Goal: Communication & Community: Answer question/provide support

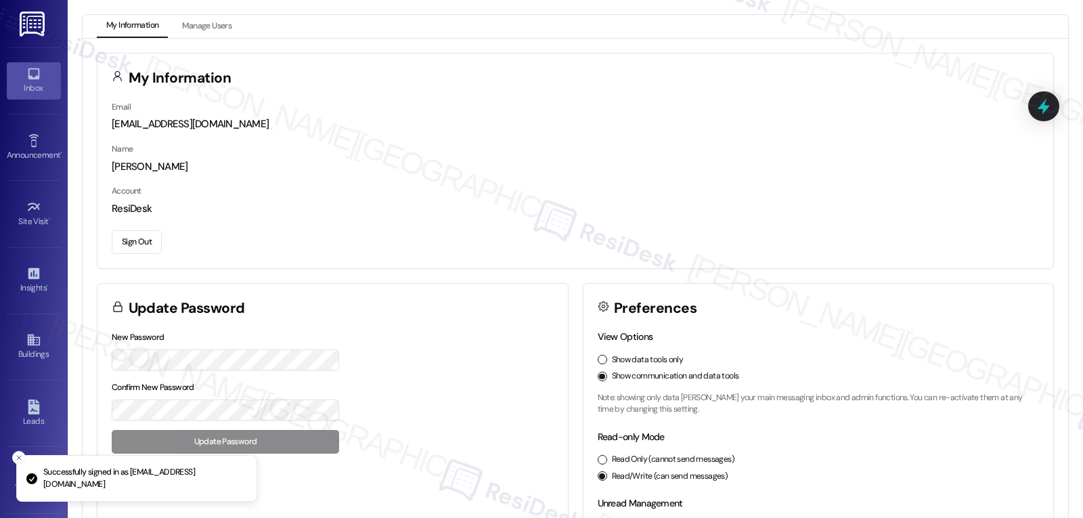
click at [20, 85] on div "Inbox" at bounding box center [34, 88] width 68 height 14
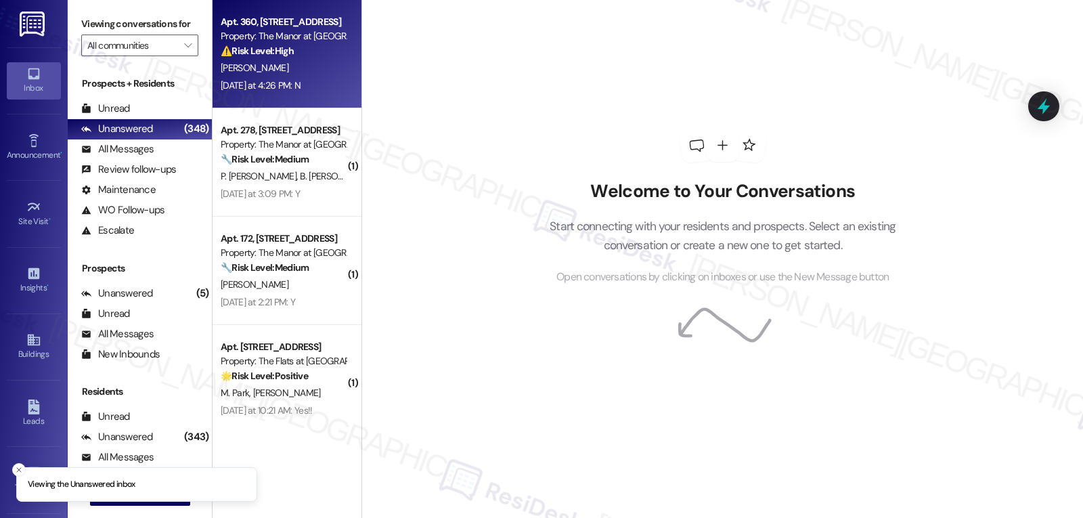
click at [301, 92] on div "[DATE] at 4:26 PM: N [DATE] at 4:26 PM: N" at bounding box center [283, 85] width 128 height 17
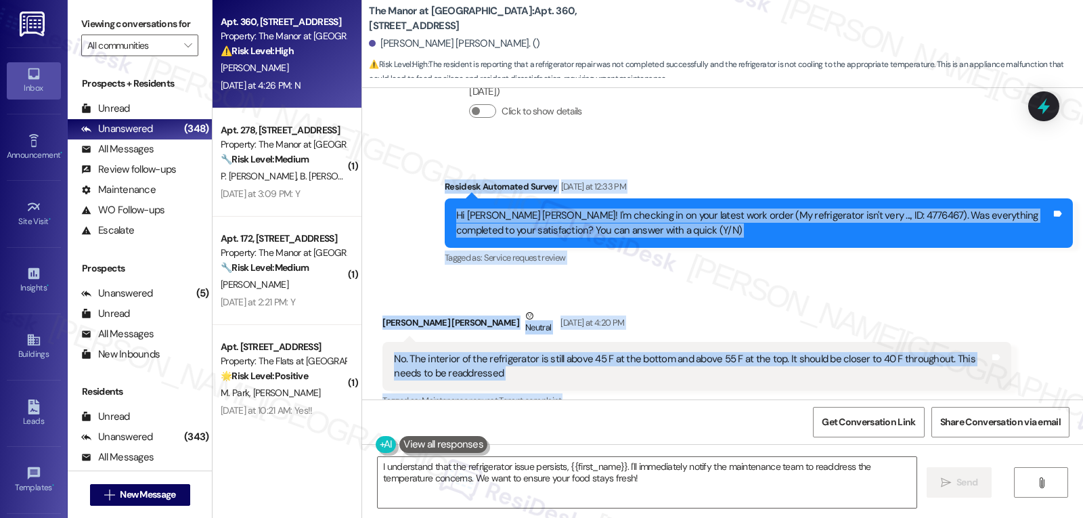
scroll to position [8406, 0]
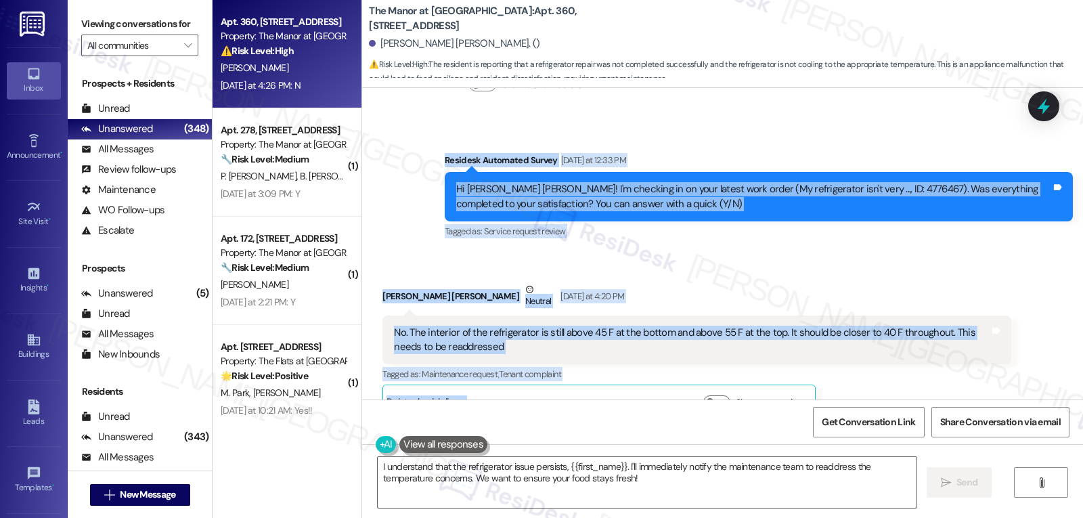
drag, startPoint x: 447, startPoint y: 158, endPoint x: 555, endPoint y: 360, distance: 228.4
click at [555, 360] on div "Announcement, sent via SMS [PERSON_NAME] (ResiDesk) [DATE] 3:04 PM Hi [PERSON_N…" at bounding box center [722, 243] width 721 height 311
copy div "Residesk Automated Survey [DATE] at 12:33 PM Hi [PERSON_NAME] [PERSON_NAME]! I'…"
click at [595, 486] on textarea "I understand that the refrigerator issue persists, {{first_name}}. I'll immedia…" at bounding box center [647, 482] width 539 height 51
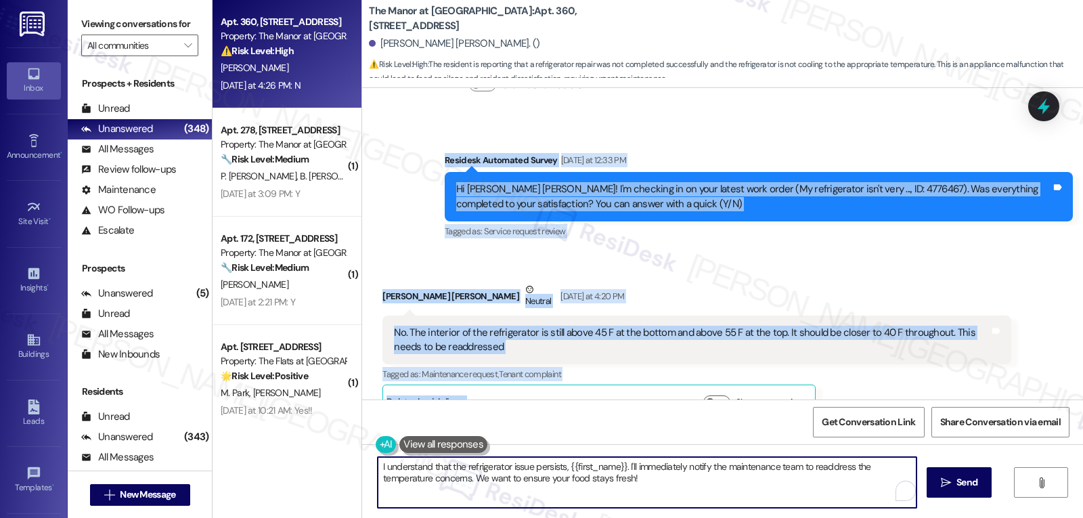
paste textarea "Hi [PERSON_NAME], thanks for the update. I’m sorry to hear the fridge is still …"
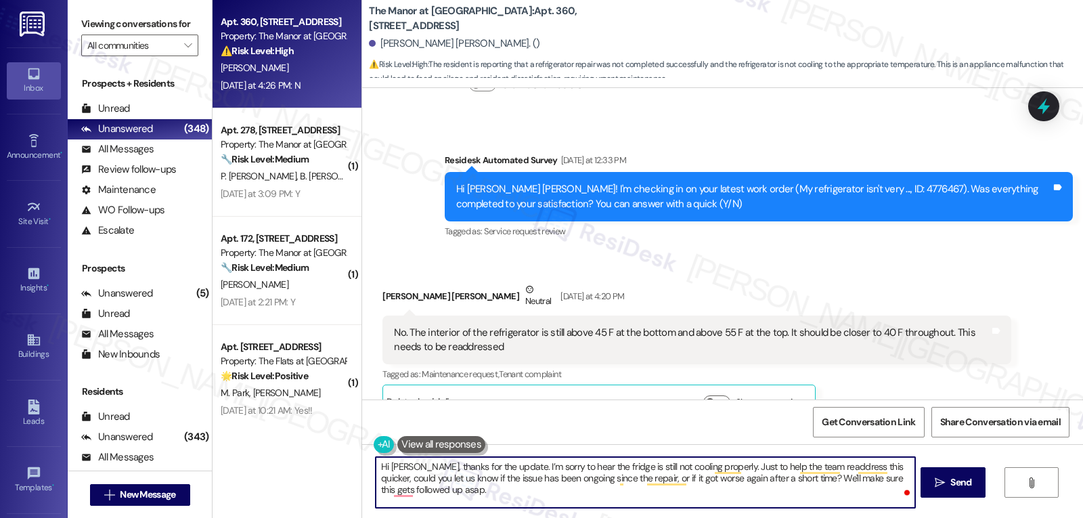
drag, startPoint x: 776, startPoint y: 483, endPoint x: 864, endPoint y: 550, distance: 110.7
click at [864, 517] on html "Inbox Go to Inbox Announcement • Send A Text Announcement Site Visit • Go to Si…" at bounding box center [541, 259] width 1083 height 518
type textarea "Hi [PERSON_NAME], thanks for the update. I’m sorry to hear the fridge is still …"
click at [955, 480] on span "Send" at bounding box center [961, 482] width 21 height 14
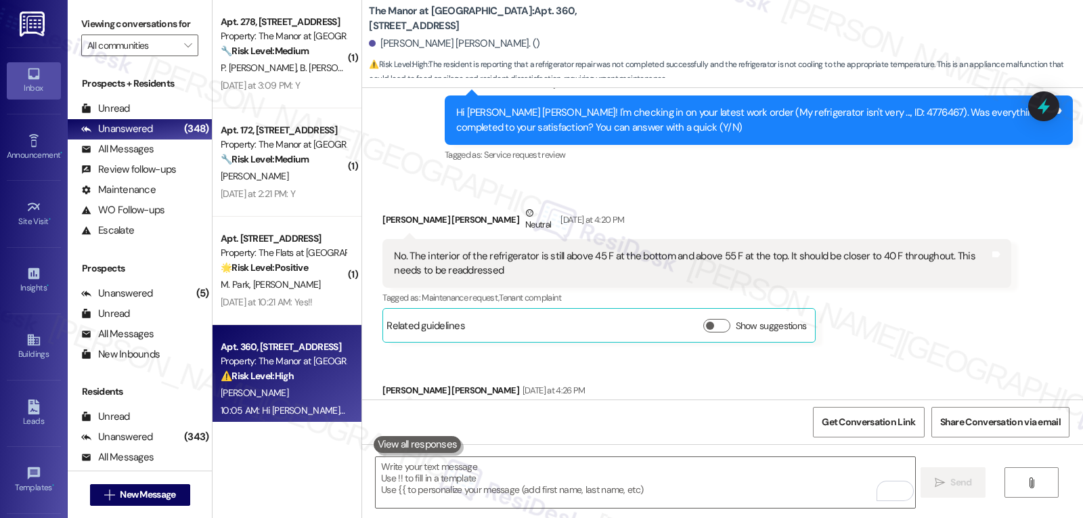
scroll to position [8515, 0]
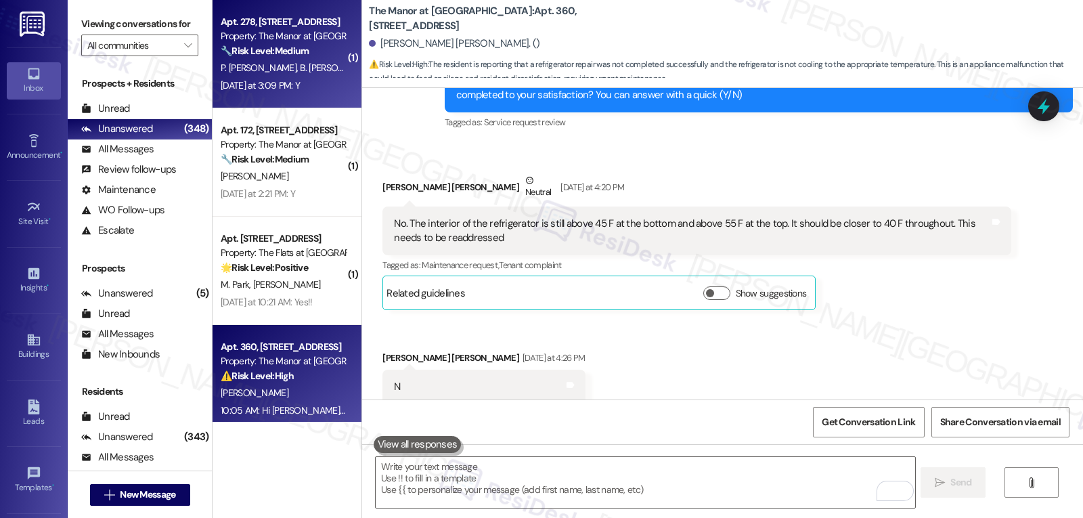
click at [273, 24] on div "Apt. 278, [STREET_ADDRESS]" at bounding box center [283, 22] width 125 height 14
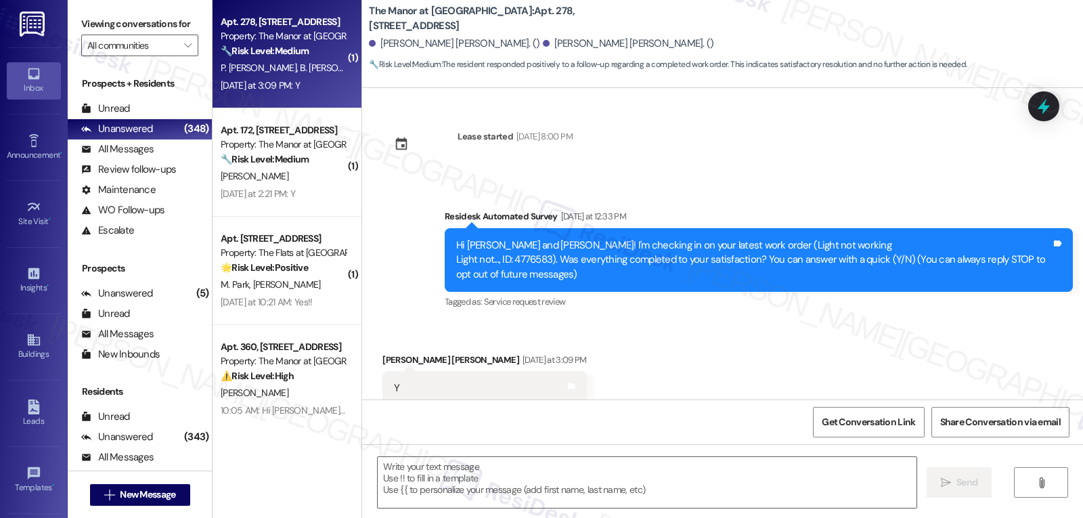
type textarea "Fetching suggested responses. Please feel free to read through the conversation…"
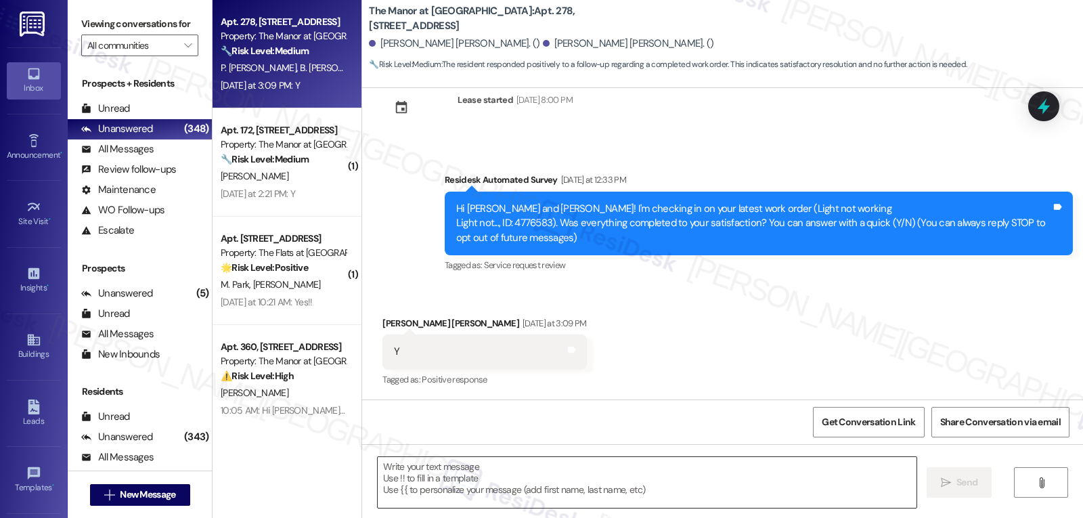
click at [521, 492] on textarea at bounding box center [647, 482] width 539 height 51
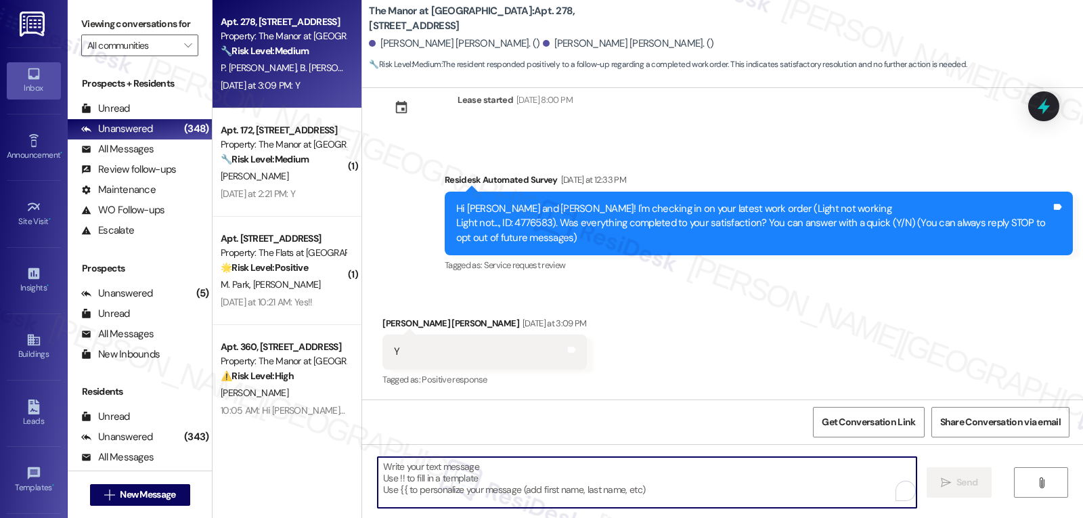
paste textarea "Thanks so much for letting us know, {{first_name}}! I’m happy to hear everythin…"
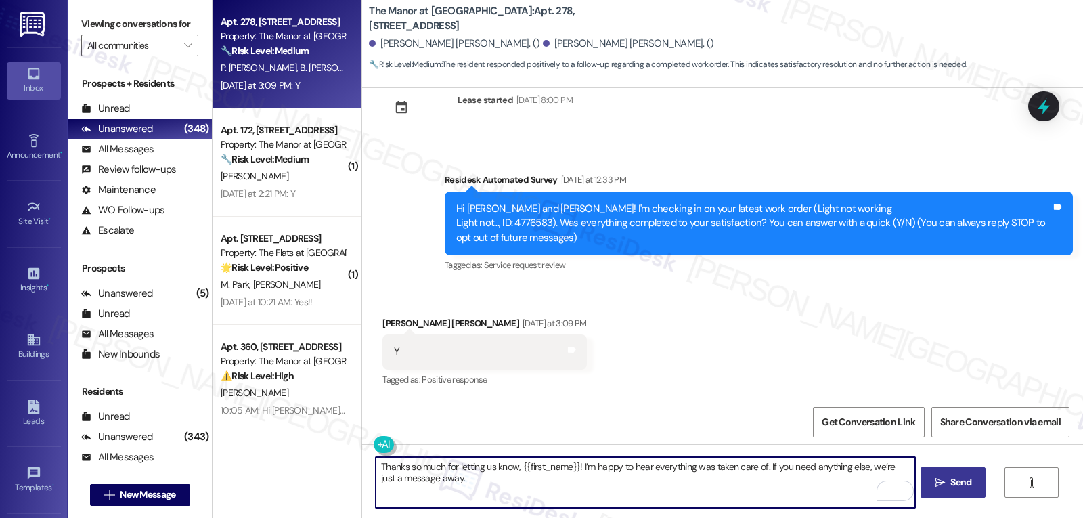
type textarea "Thanks so much for letting us know, {{first_name}}! I’m happy to hear everythin…"
click at [971, 490] on span "Send" at bounding box center [961, 482] width 26 height 14
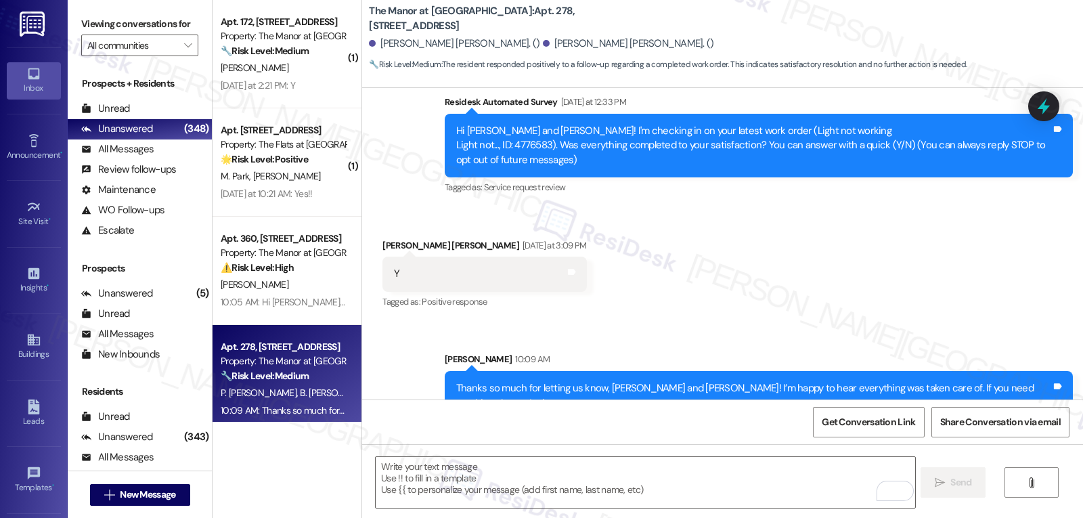
scroll to position [146, 0]
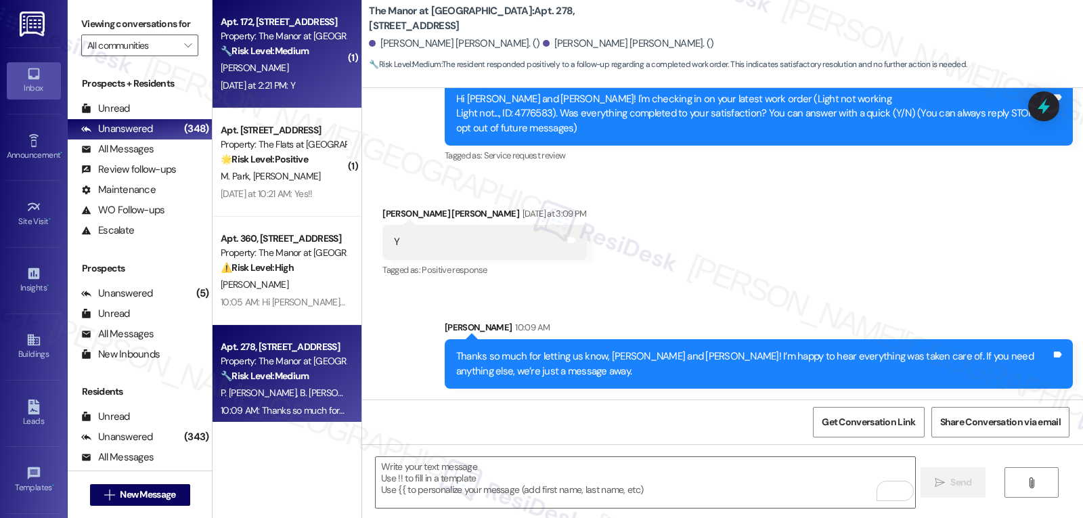
click at [261, 51] on strong "🔧 Risk Level: Medium" at bounding box center [265, 51] width 88 height 12
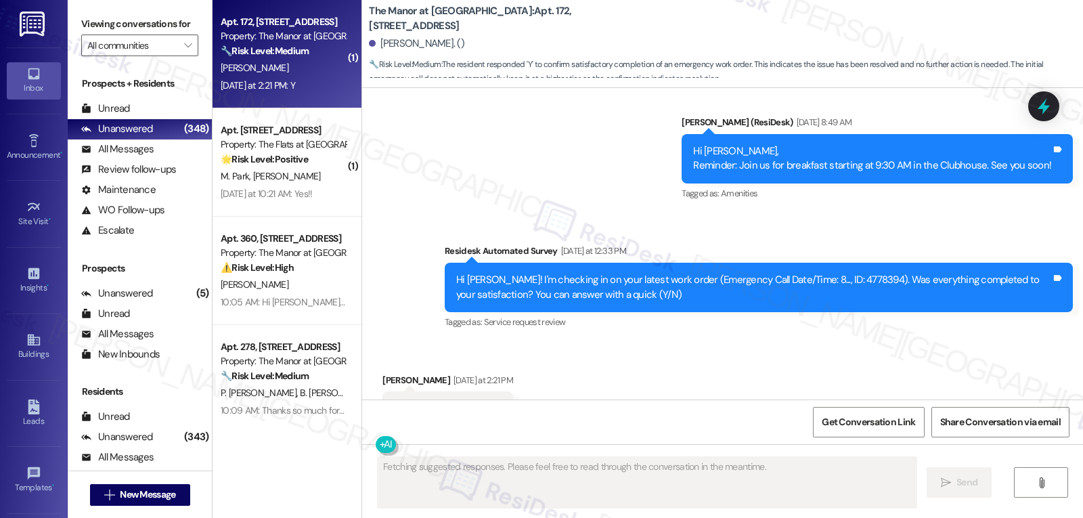
scroll to position [5749, 0]
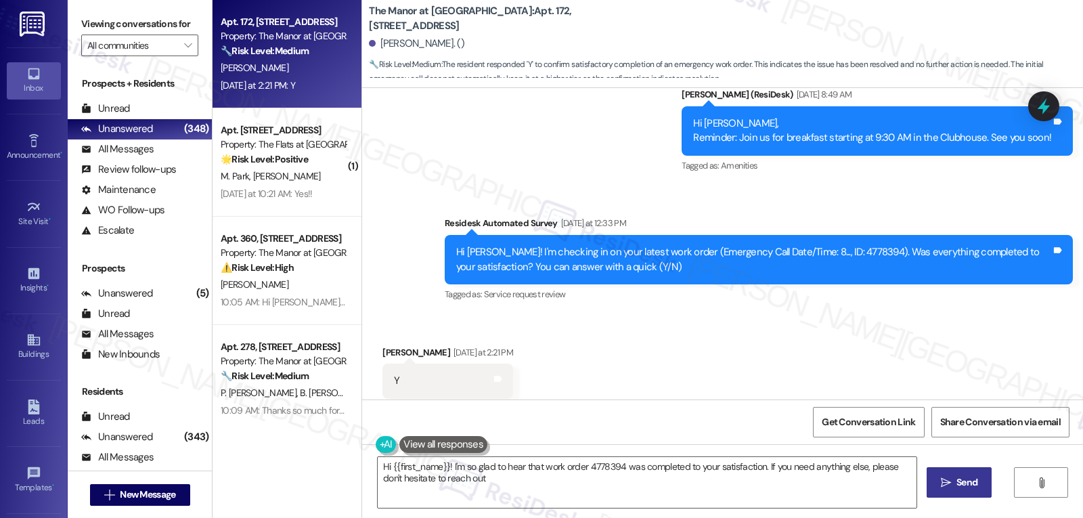
type textarea "Hi {{first_name}}! I'm so glad to hear that work order 4778394 was completed to…"
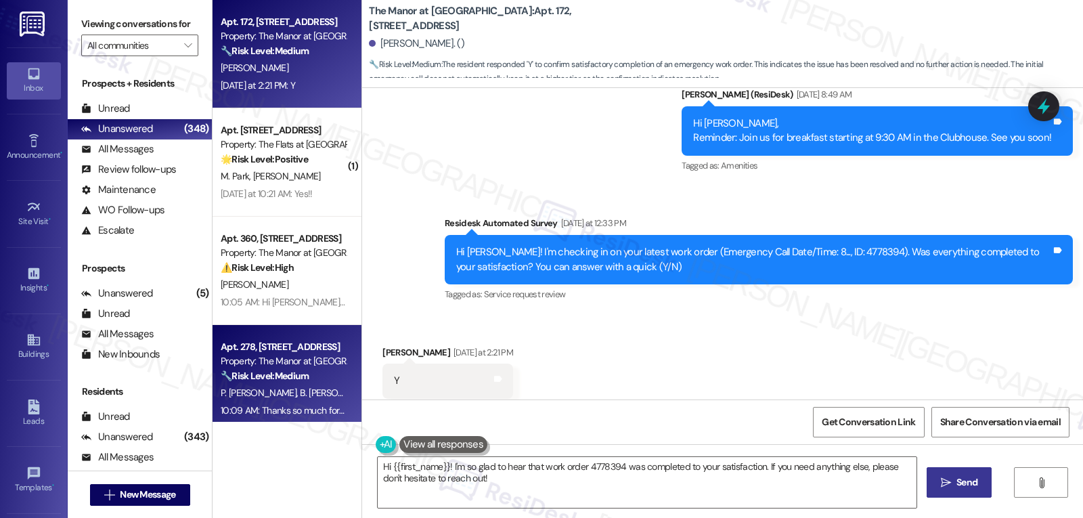
click at [284, 387] on span "P. [PERSON_NAME]" at bounding box center [260, 393] width 79 height 12
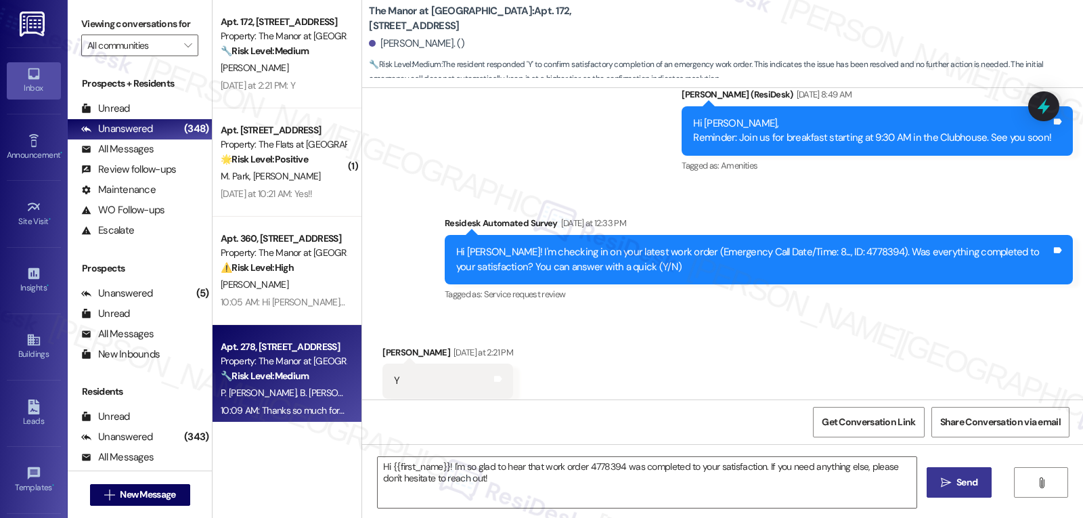
type textarea "Fetching suggested responses. Please feel free to read through the conversation…"
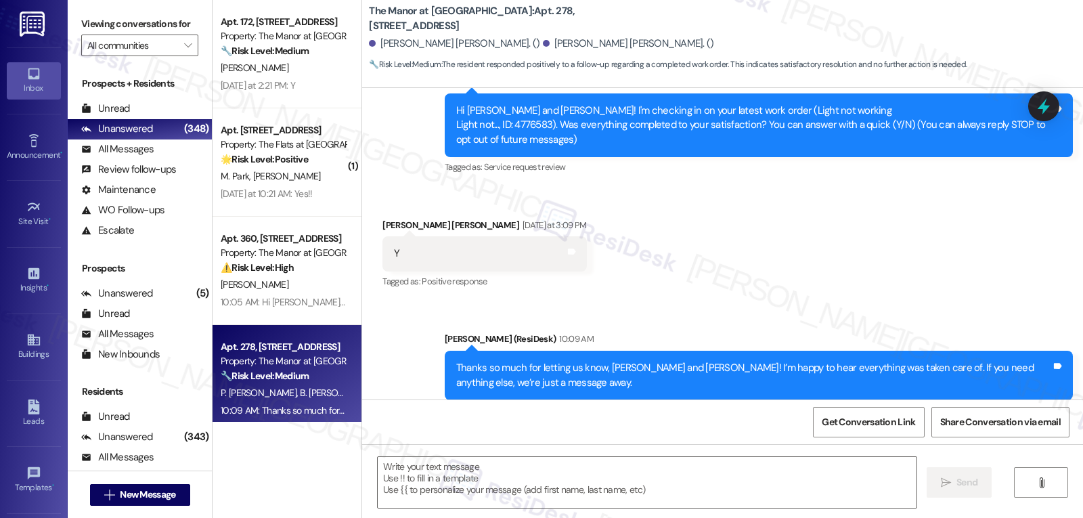
scroll to position [166, 0]
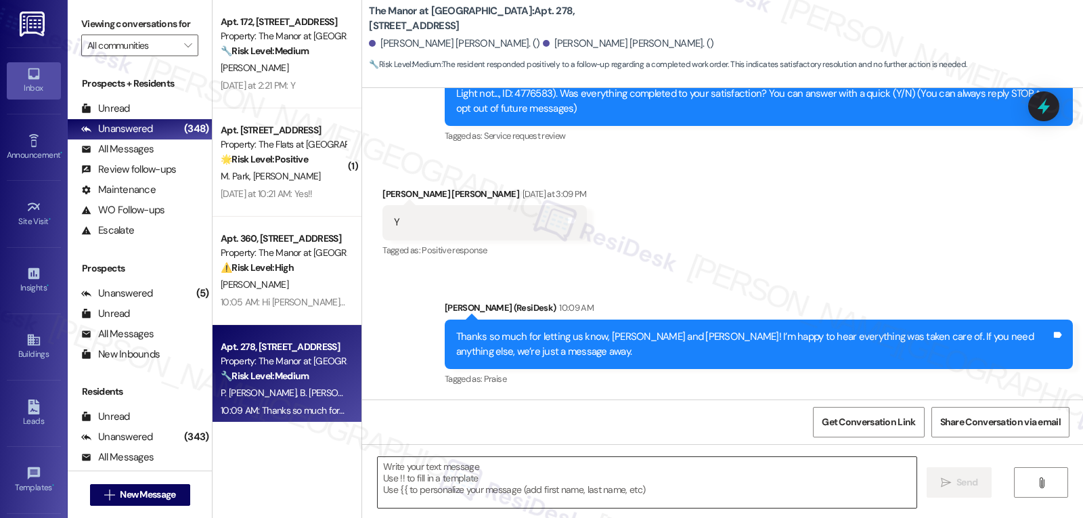
click at [554, 479] on textarea at bounding box center [647, 482] width 539 height 51
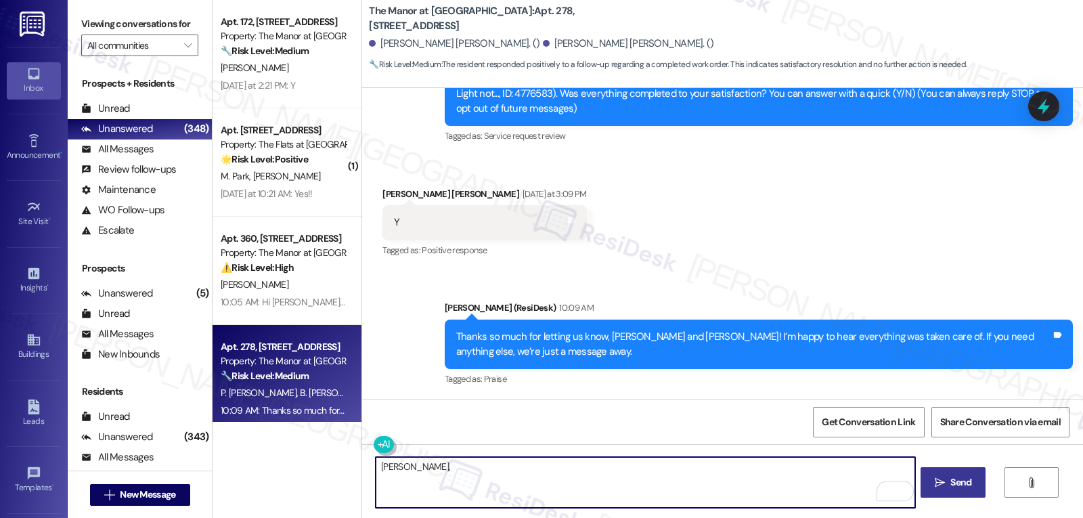
paste textarea "‘just want to ask, has {{property}} been everything you hoped for? I’d love to …"
type textarea "[PERSON_NAME], ‘just want to ask, has {{property}} been everything you hoped fo…"
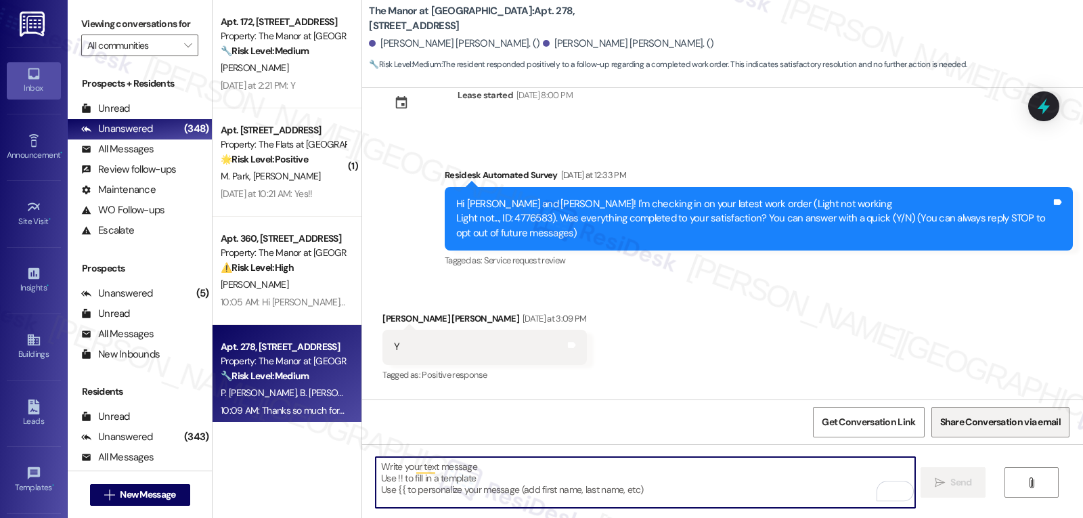
scroll to position [37, 0]
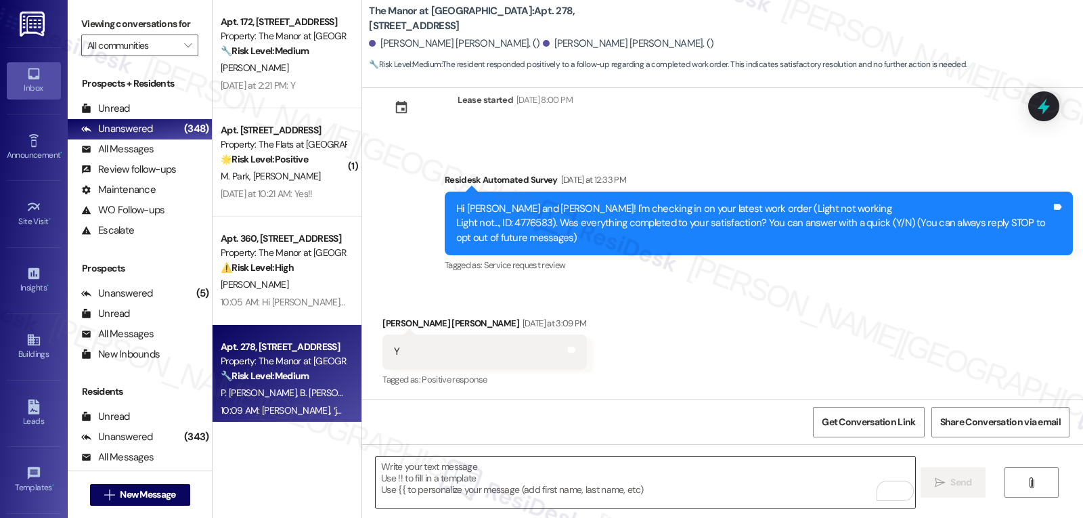
click at [566, 492] on textarea "To enrich screen reader interactions, please activate Accessibility in Grammarl…" at bounding box center [645, 482] width 539 height 51
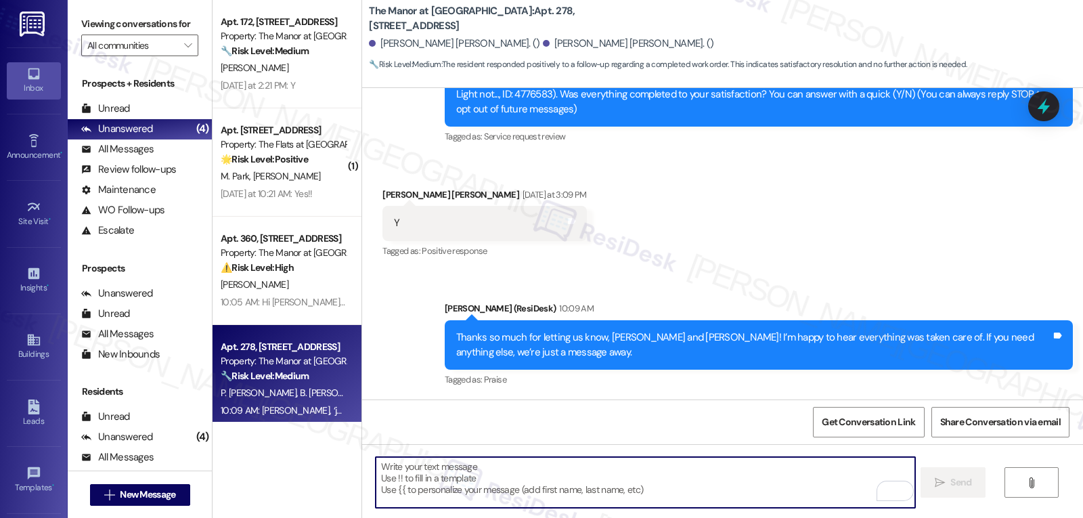
scroll to position [261, 0]
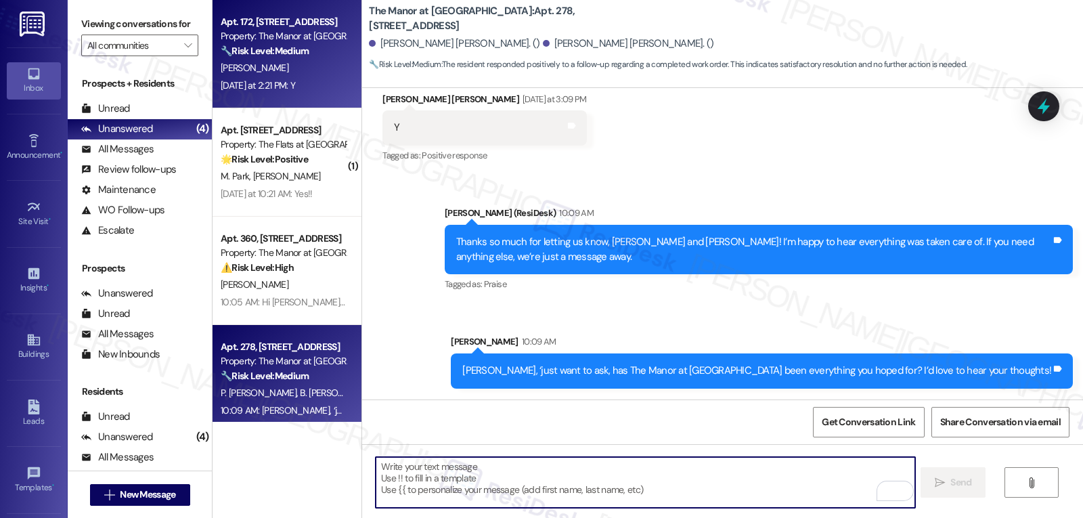
click at [270, 103] on div "Apt. 172, [STREET_ADDRESS] Property: The Manor at [GEOGRAPHIC_DATA] 🔧 Risk Leve…" at bounding box center [287, 54] width 149 height 108
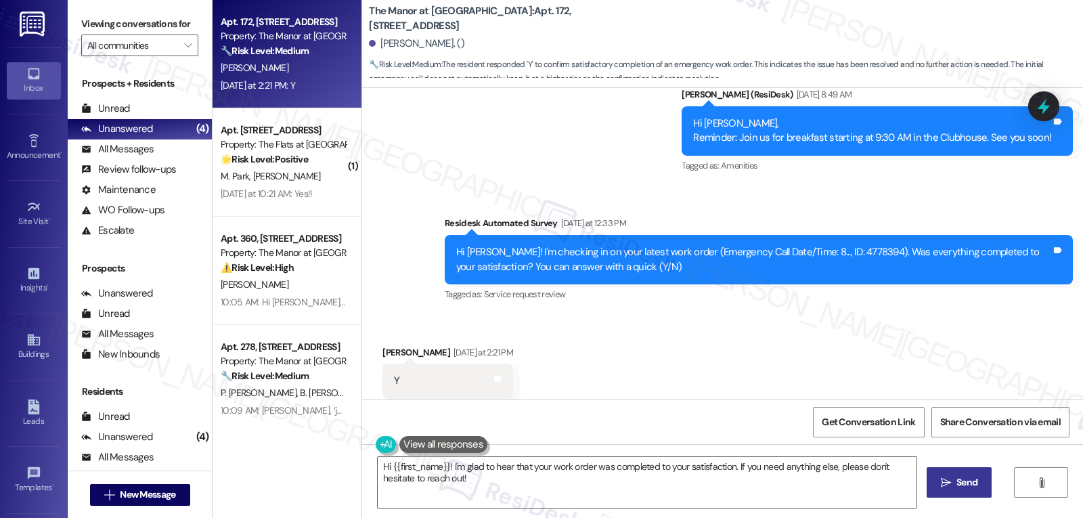
scroll to position [5749, 0]
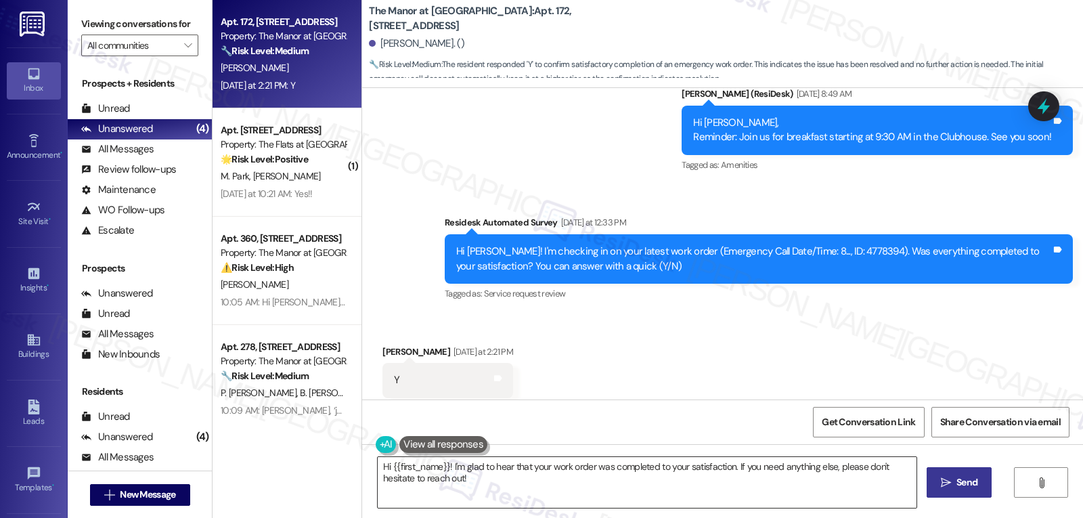
click at [725, 496] on textarea "Hi {{first_name}}! I'm glad to hear that your work order was completed to your …" at bounding box center [647, 482] width 539 height 51
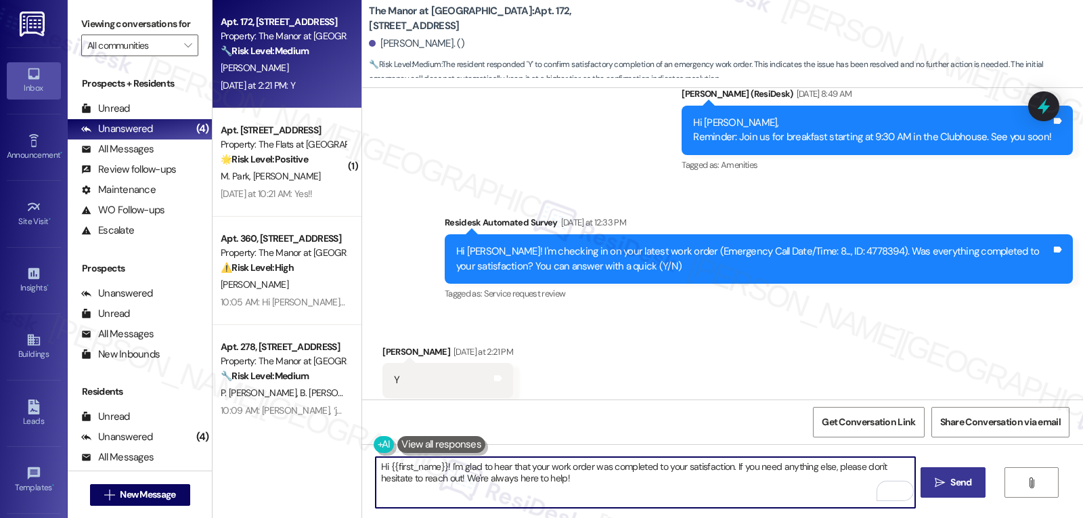
type textarea "Hi {{first_name}}! I'm glad to hear that your work order was completed to your …"
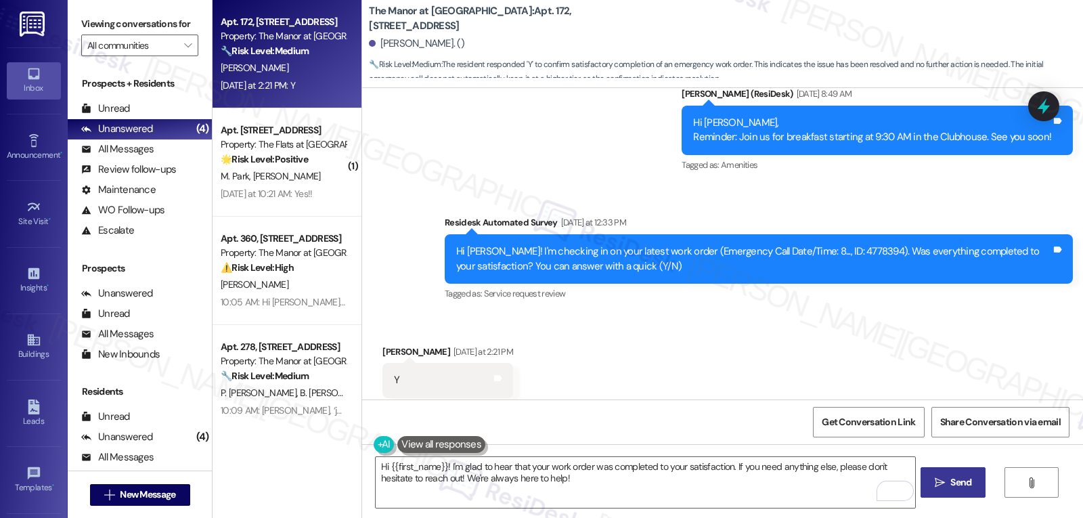
click at [942, 487] on icon "" at bounding box center [940, 482] width 10 height 11
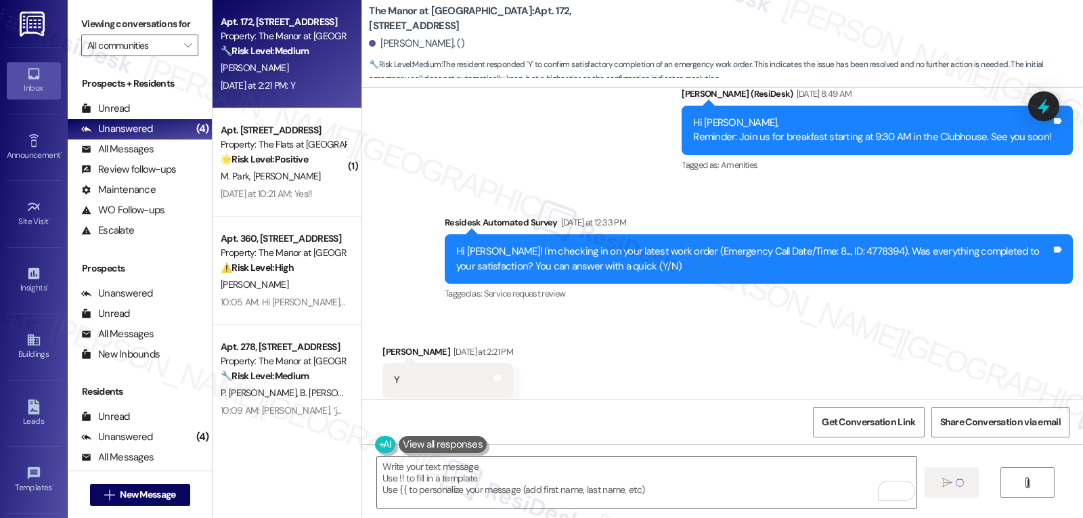
scroll to position [5749, 0]
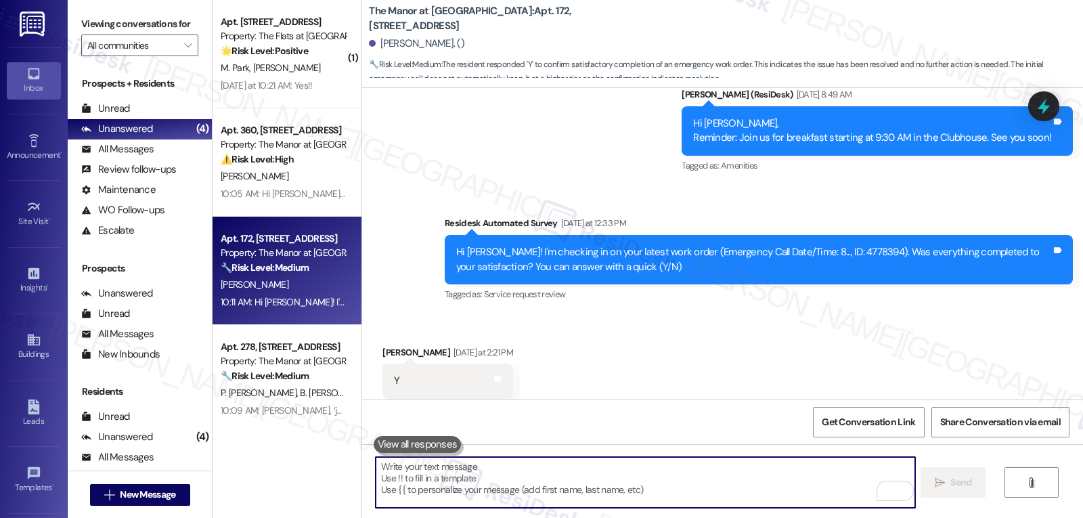
click at [678, 465] on textarea "To enrich screen reader interactions, please activate Accessibility in Grammarl…" at bounding box center [645, 482] width 539 height 51
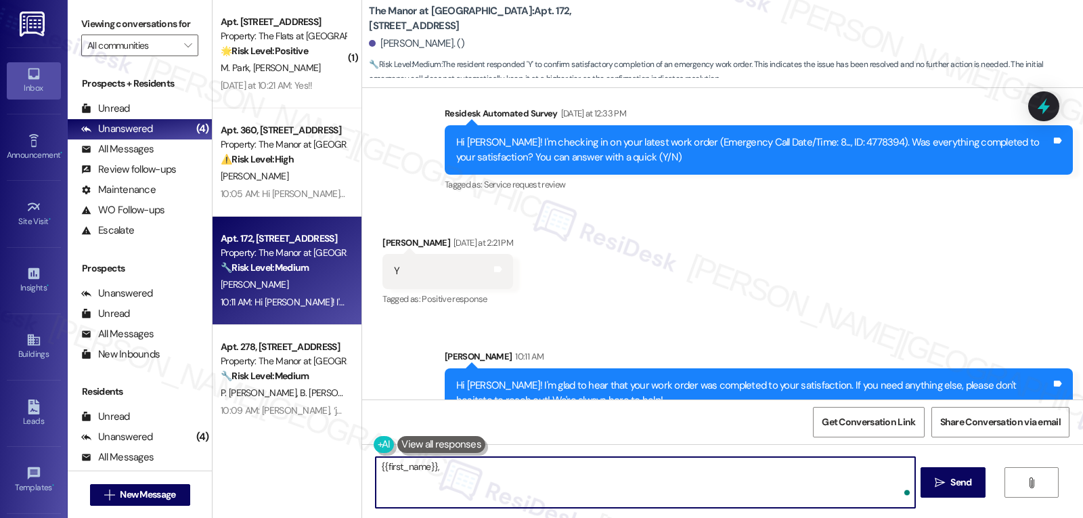
paste textarea "I hope you’re enjoying your time at {{property}}! Has it been meeting your expe…"
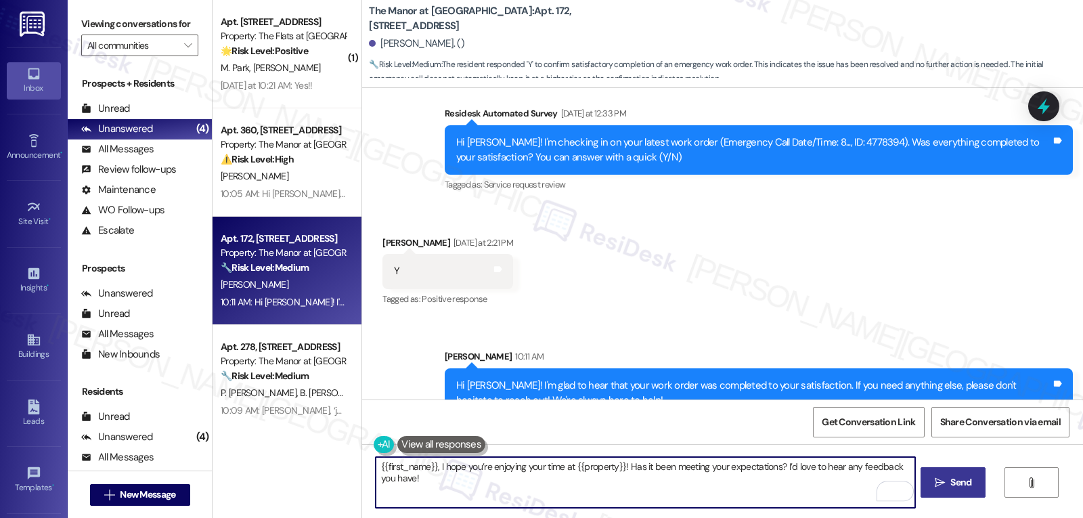
type textarea "{{first_name}}, I hope you’re enjoying your time at {{property}}! Has it been m…"
click at [931, 471] on button " Send" at bounding box center [954, 482] width 66 height 30
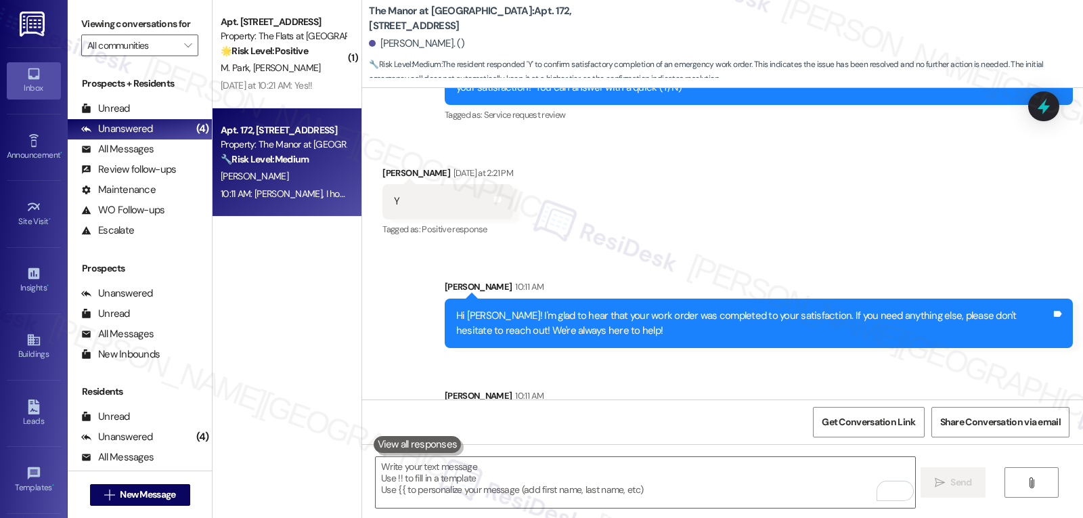
scroll to position [5967, 0]
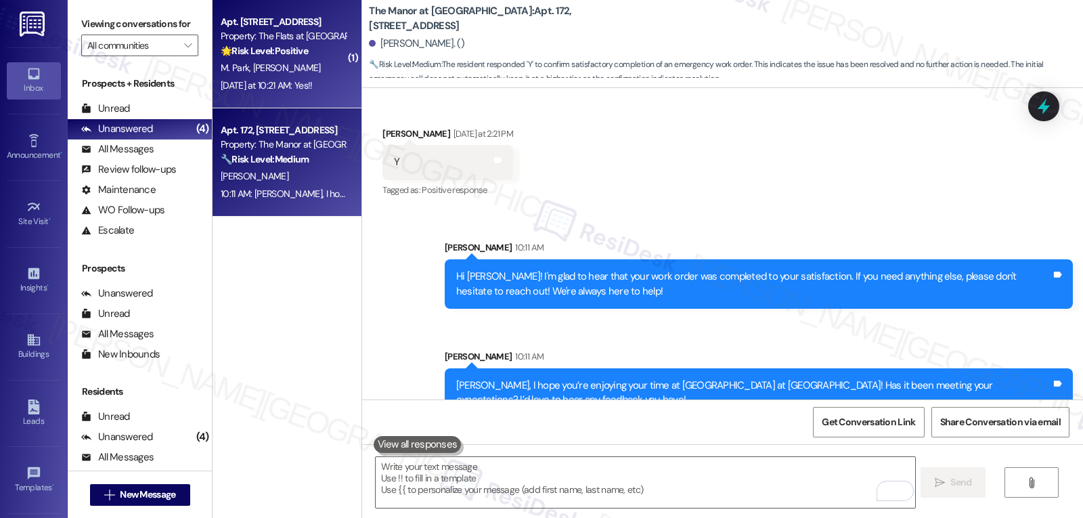
click at [297, 58] on div "🌟 Risk Level: Positive The resident is responding positively to a check-in abou…" at bounding box center [283, 51] width 125 height 14
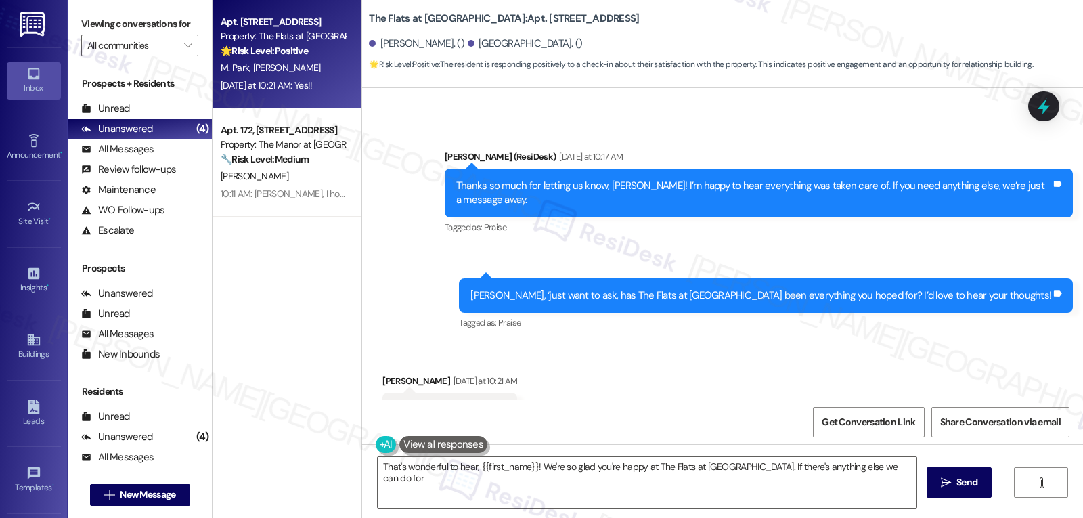
scroll to position [1612, 0]
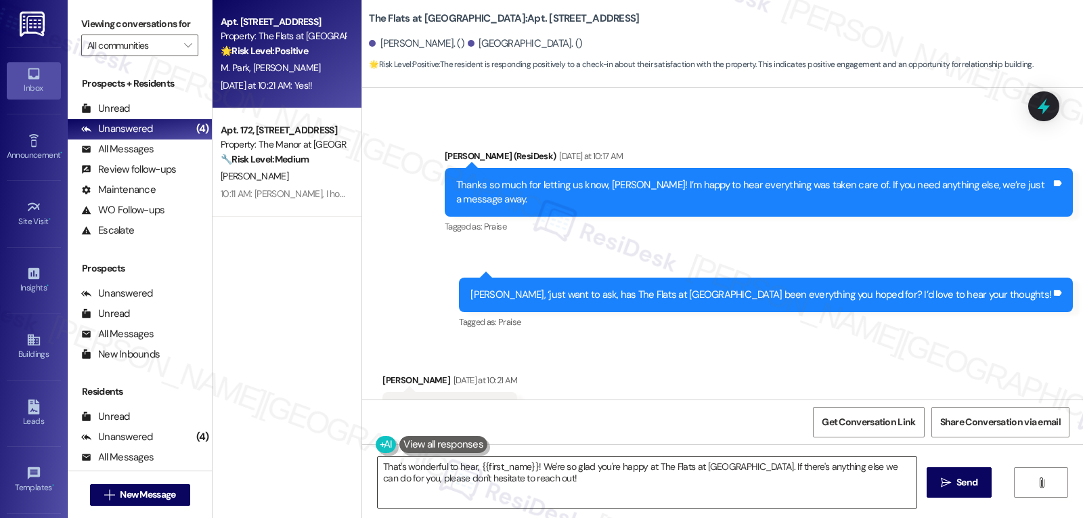
click at [698, 477] on textarea "That's wonderful to hear, {{first_name}}! We're so glad you're happy at The Fla…" at bounding box center [647, 482] width 539 height 51
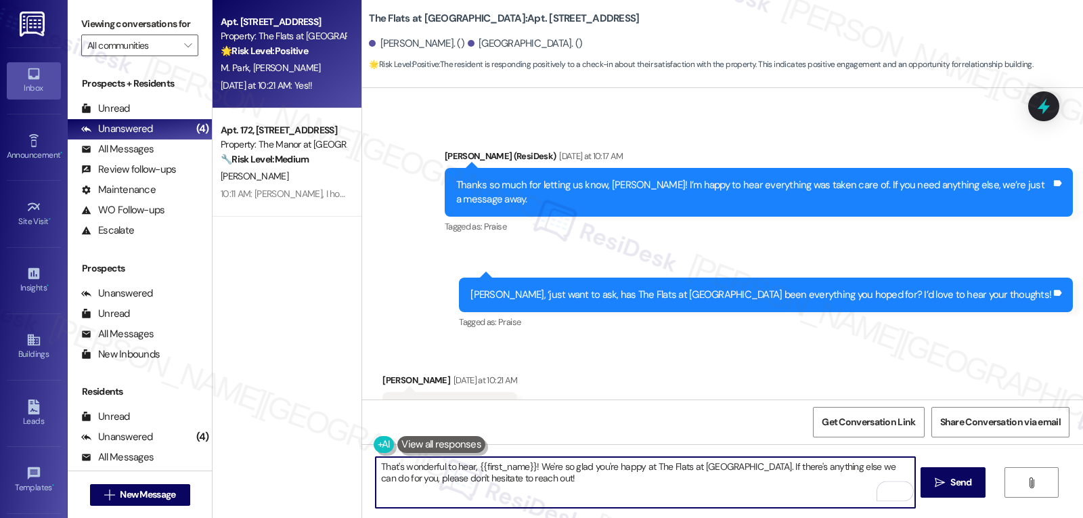
drag, startPoint x: 734, startPoint y: 465, endPoint x: 893, endPoint y: 549, distance: 179.9
click at [893, 517] on html "Inbox Go to Inbox Announcement • Send A Text Announcement Site Visit • Go to Si…" at bounding box center [541, 259] width 1083 height 518
paste textarea "we’d be so grateful if you could share your great experience in a Google Review…"
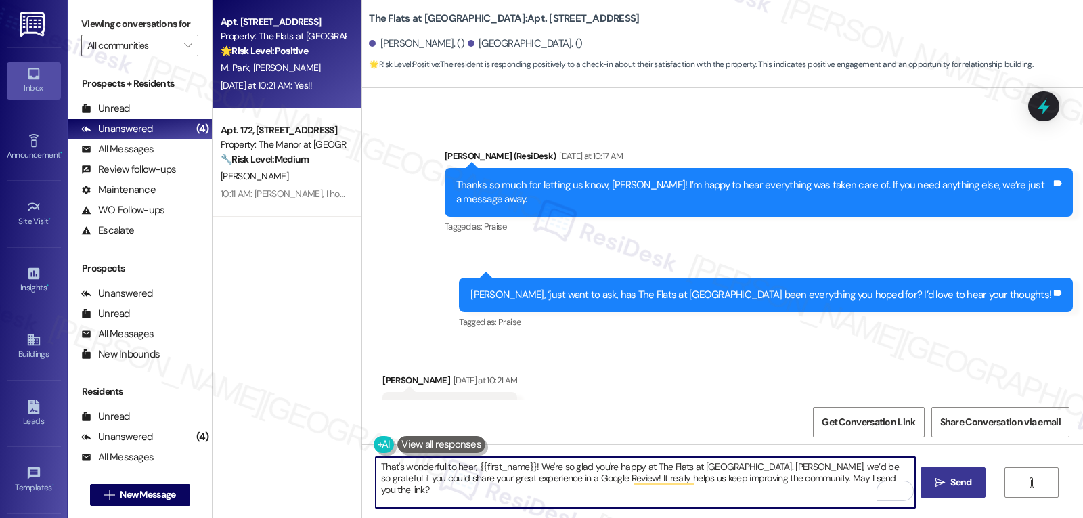
type textarea "That's wonderful to hear, {{first_name}}! We're so glad you're happy at The Fla…"
click at [960, 480] on span "Send" at bounding box center [961, 482] width 21 height 14
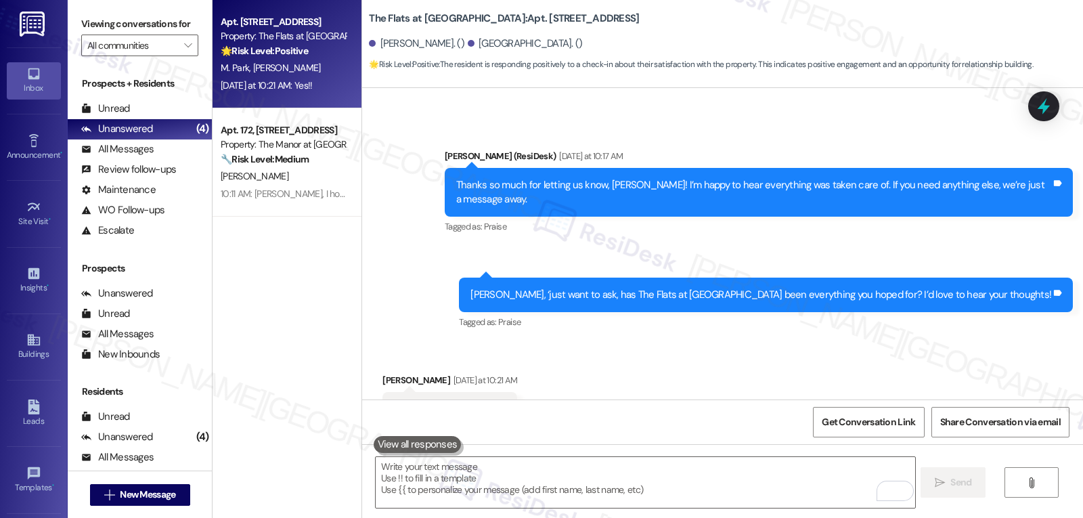
scroll to position [1611, 0]
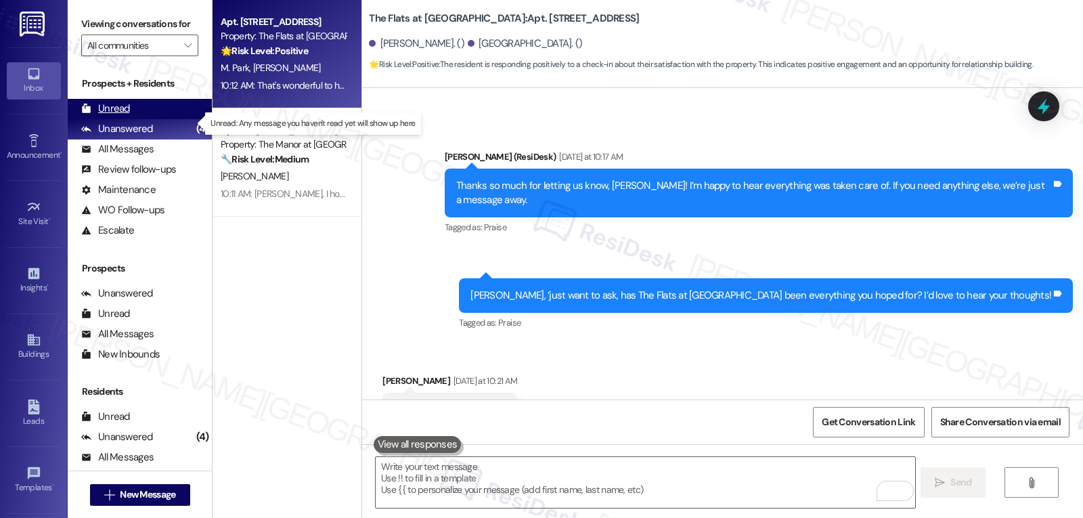
click at [128, 116] on div "Unread" at bounding box center [105, 109] width 49 height 14
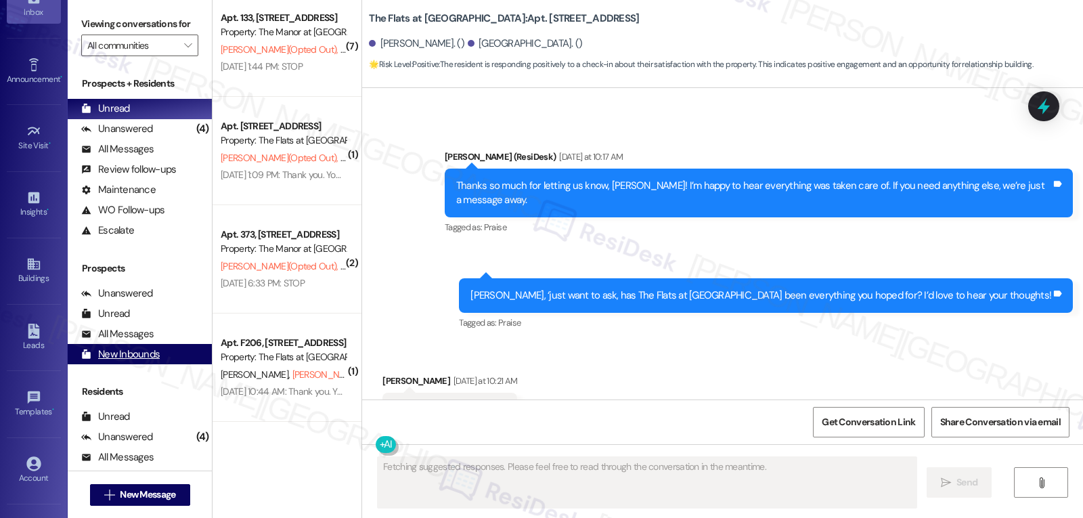
scroll to position [128, 0]
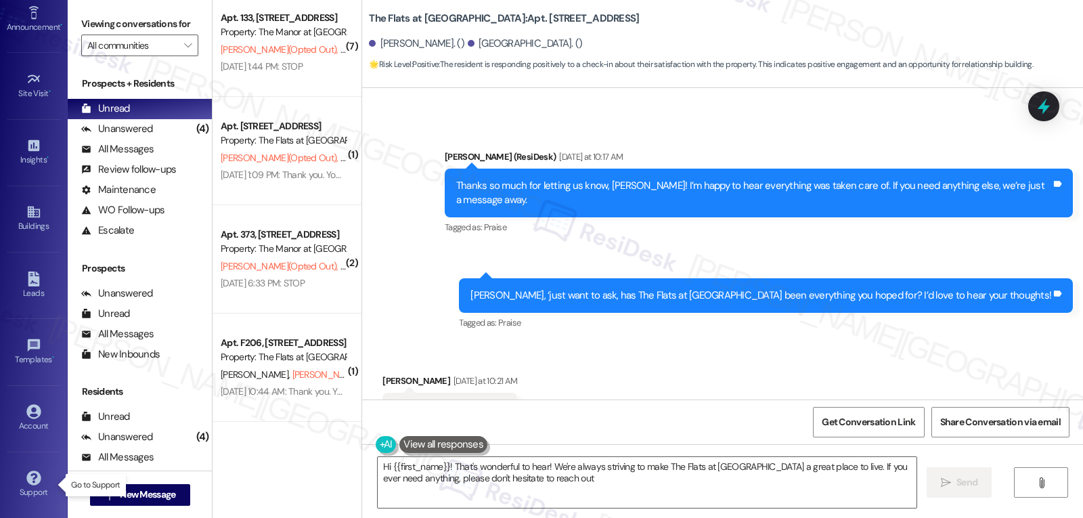
type textarea "Hi {{first_name}}! That's wonderful to hear! We're always striving to make The …"
click at [37, 423] on div "Account" at bounding box center [34, 426] width 68 height 14
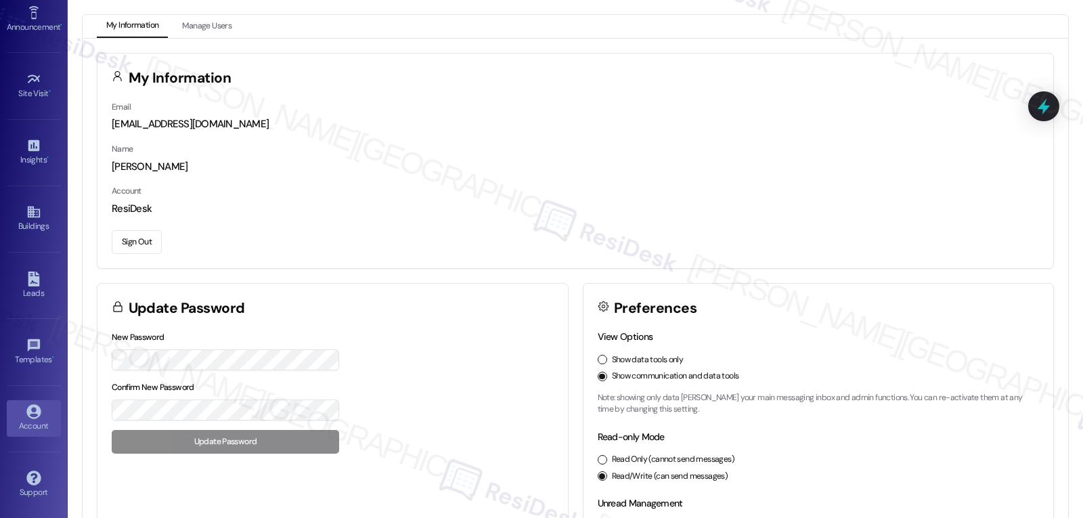
click at [139, 231] on button "Sign Out" at bounding box center [137, 242] width 50 height 24
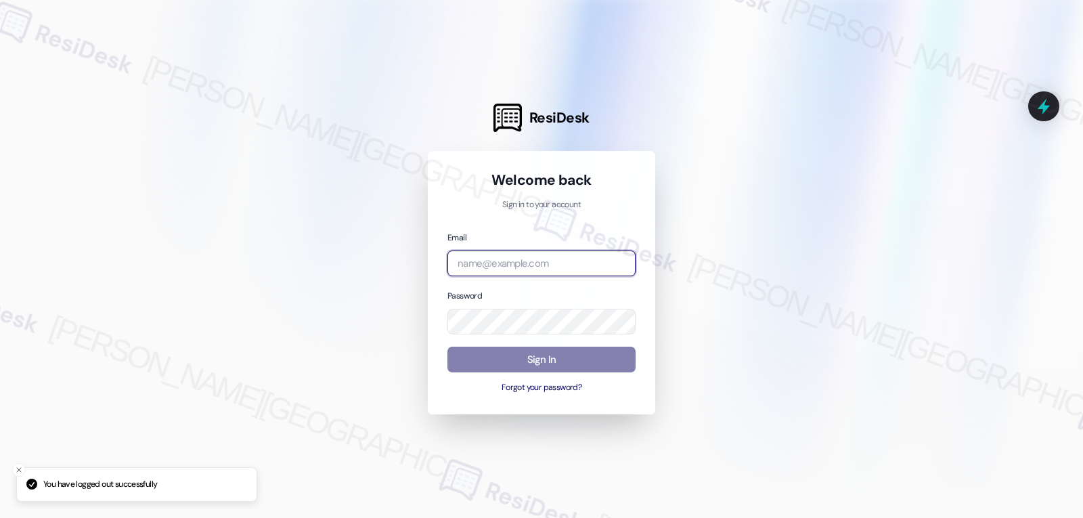
click at [517, 256] on input "email" at bounding box center [542, 264] width 188 height 26
click at [548, 262] on input "email" at bounding box center [542, 264] width 188 height 26
paste input "automated-surveys-archway_equities-jomar.punay@archway_[DOMAIN_NAME]"
type input "automated-surveys-archway_equities-jomar.punay@archway_[DOMAIN_NAME]"
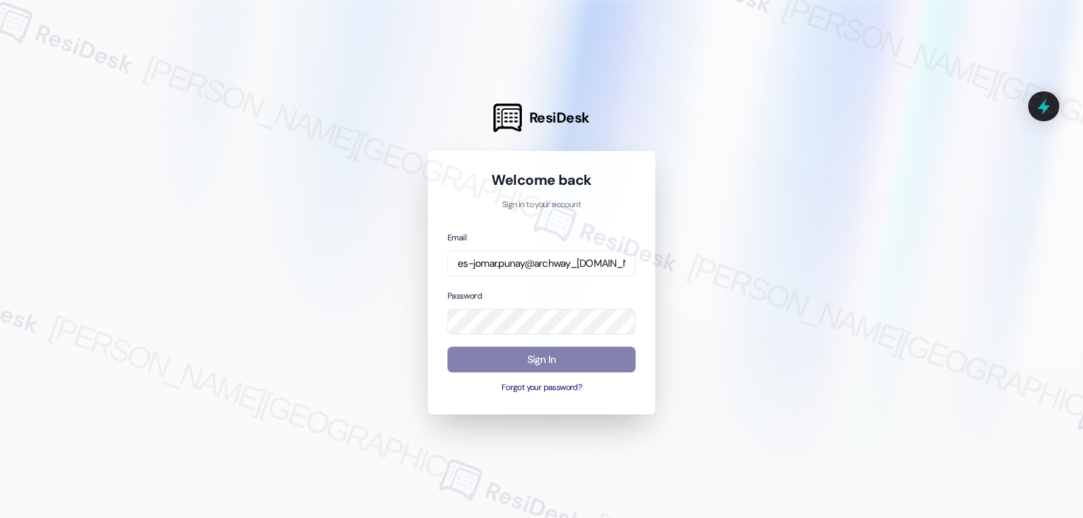
scroll to position [0, 0]
click at [537, 335] on div "Email automated-surveys-archway_equities-jomar.punay@archway_[DOMAIN_NAME] Pass…" at bounding box center [542, 312] width 188 height 165
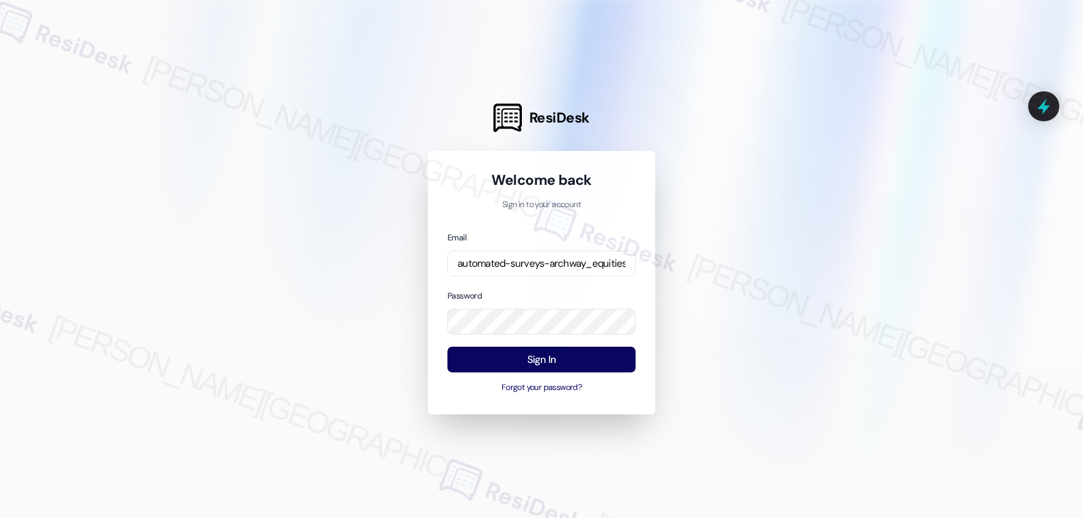
click at [551, 287] on div "Email automated-surveys-archway_equities-jomar.punay@archway_[DOMAIN_NAME] Pass…" at bounding box center [542, 312] width 188 height 165
click at [544, 353] on button "Sign In" at bounding box center [542, 360] width 188 height 26
